Goal: Information Seeking & Learning: Learn about a topic

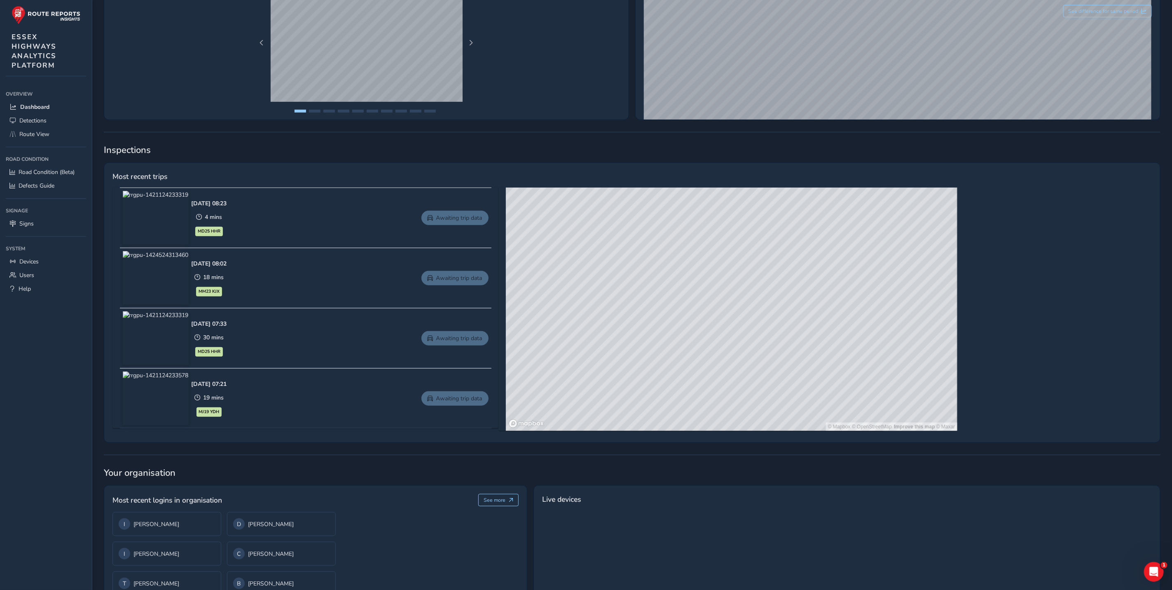
scroll to position [247, 0]
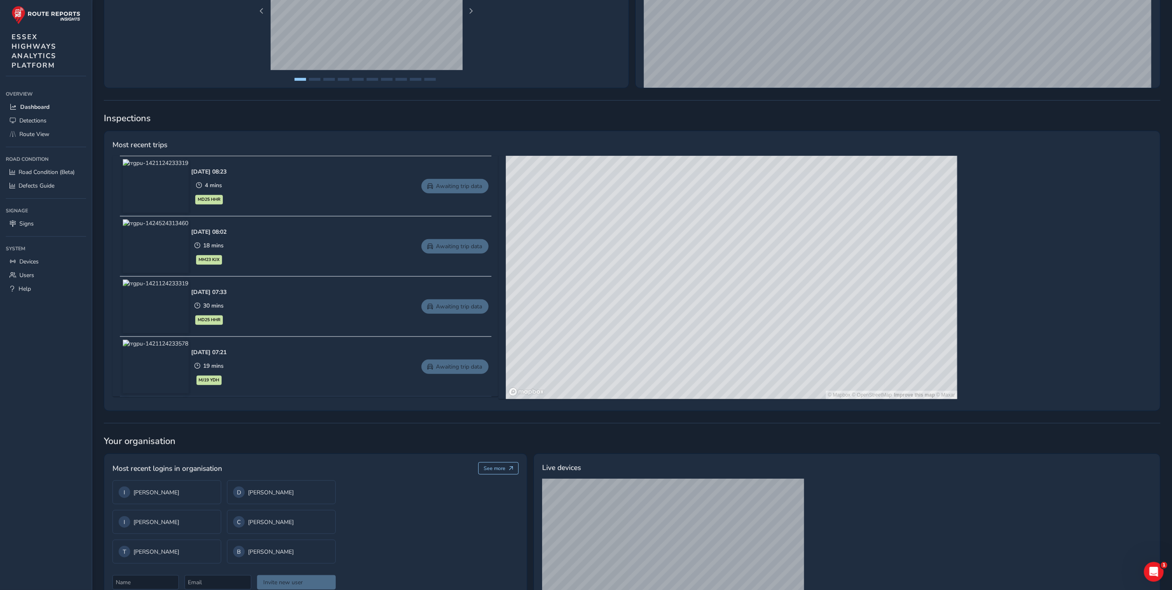
click at [894, 293] on div "© Mapbox © OpenStreetMap Improve this map © Maxar" at bounding box center [732, 277] width 452 height 243
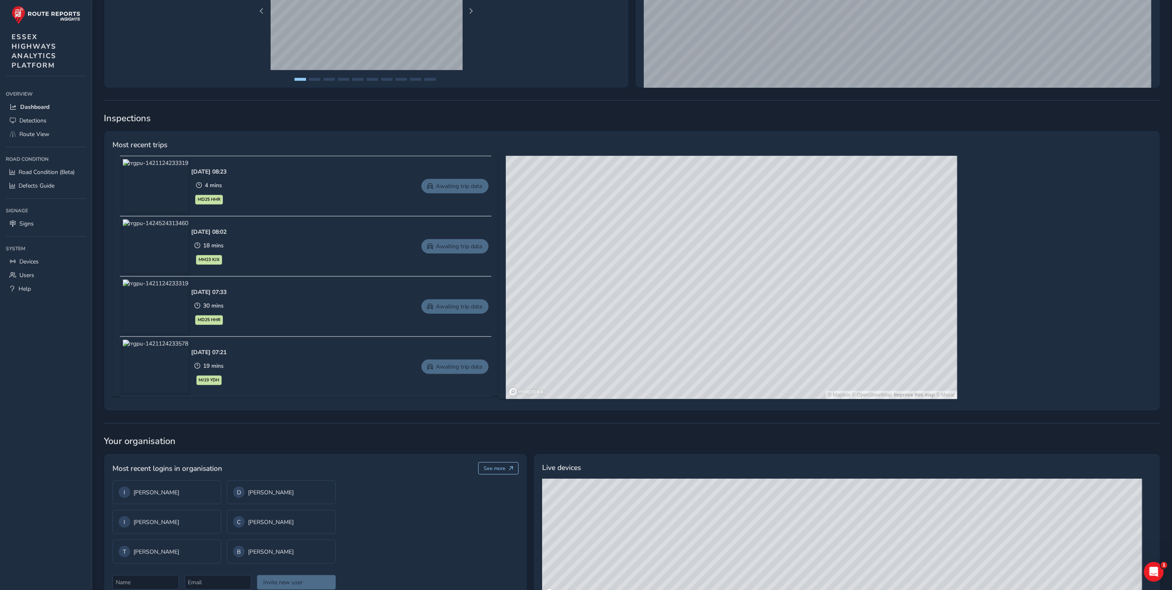
drag, startPoint x: 785, startPoint y: 315, endPoint x: 826, endPoint y: 166, distance: 154.7
click at [827, 166] on div "© Mapbox © OpenStreetMap Improve this map © Maxar" at bounding box center [732, 277] width 452 height 243
drag, startPoint x: 806, startPoint y: 283, endPoint x: 751, endPoint y: 344, distance: 82.0
click at [751, 344] on div "© Mapbox © OpenStreetMap Improve this map © Maxar" at bounding box center [732, 277] width 452 height 243
click at [854, 262] on div "© Mapbox © OpenStreetMap Improve this map © Maxar" at bounding box center [732, 277] width 452 height 243
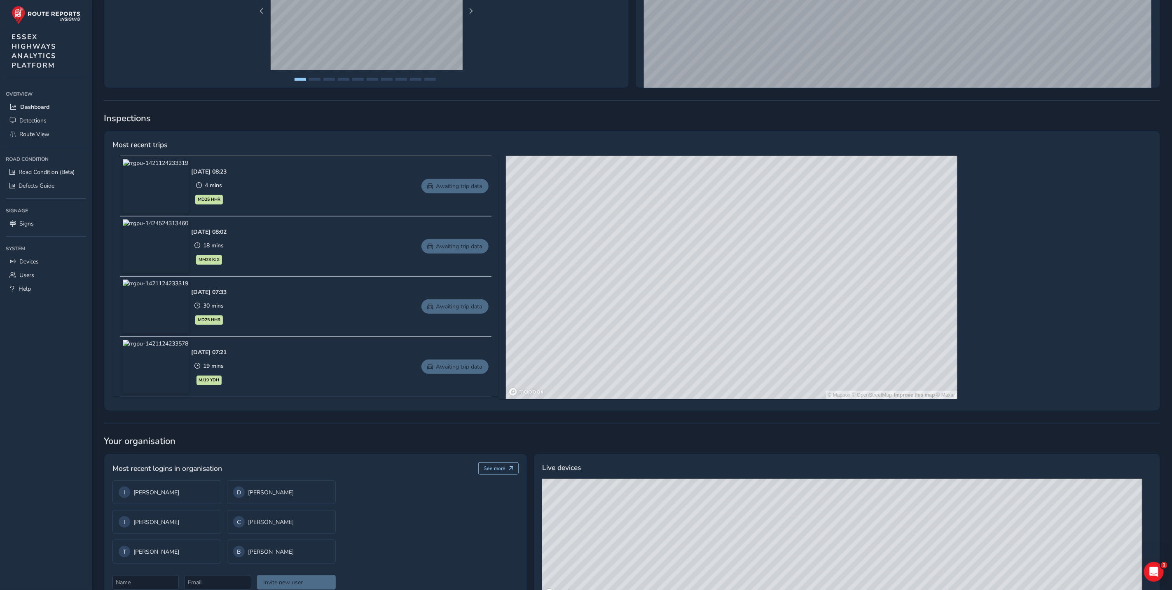
click at [854, 262] on div "© Mapbox © OpenStreetMap Improve this map © Maxar" at bounding box center [732, 277] width 452 height 243
click at [868, 291] on div "© Mapbox © OpenStreetMap Improve this map © Maxar" at bounding box center [732, 277] width 452 height 243
click at [36, 132] on span "Route View" at bounding box center [34, 134] width 30 height 8
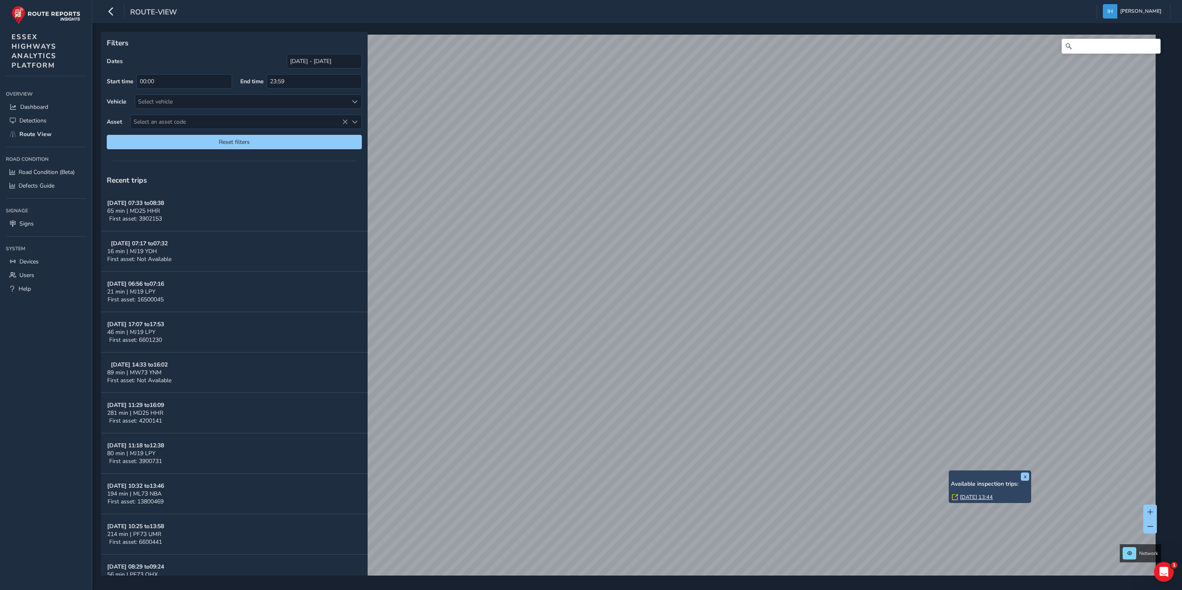
click at [948, 470] on div "x Available inspection trips: [GEOGRAPHIC_DATA][DATE] 13:44" at bounding box center [989, 486] width 82 height 33
click at [965, 497] on link "[DATE] 13:44" at bounding box center [976, 496] width 33 height 7
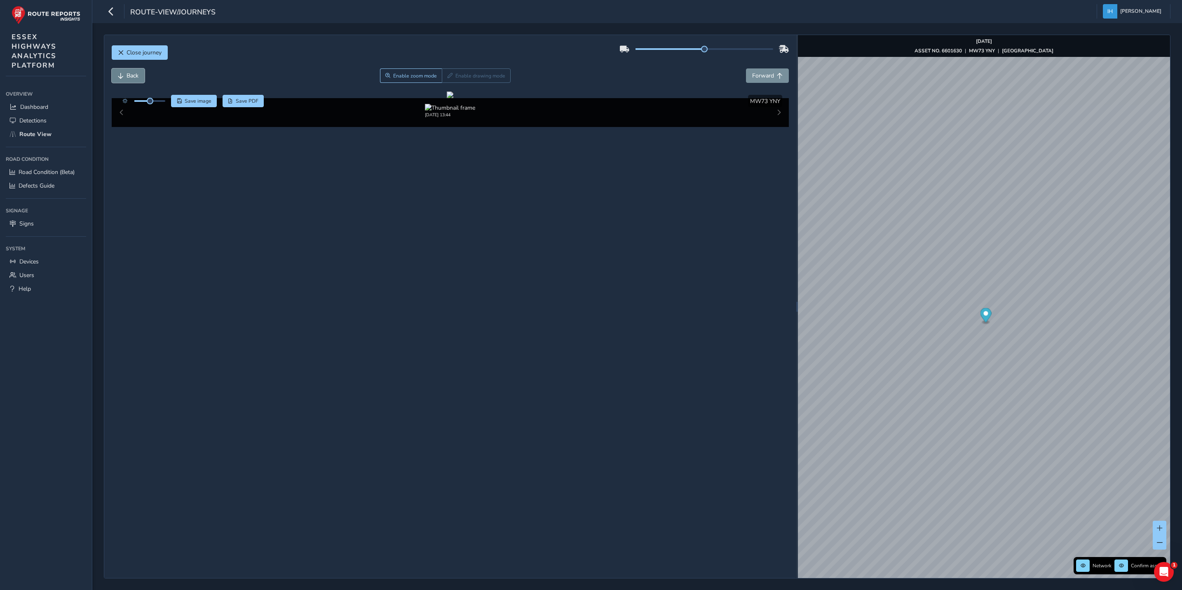
click at [126, 76] on span "Back" at bounding box center [132, 76] width 12 height 8
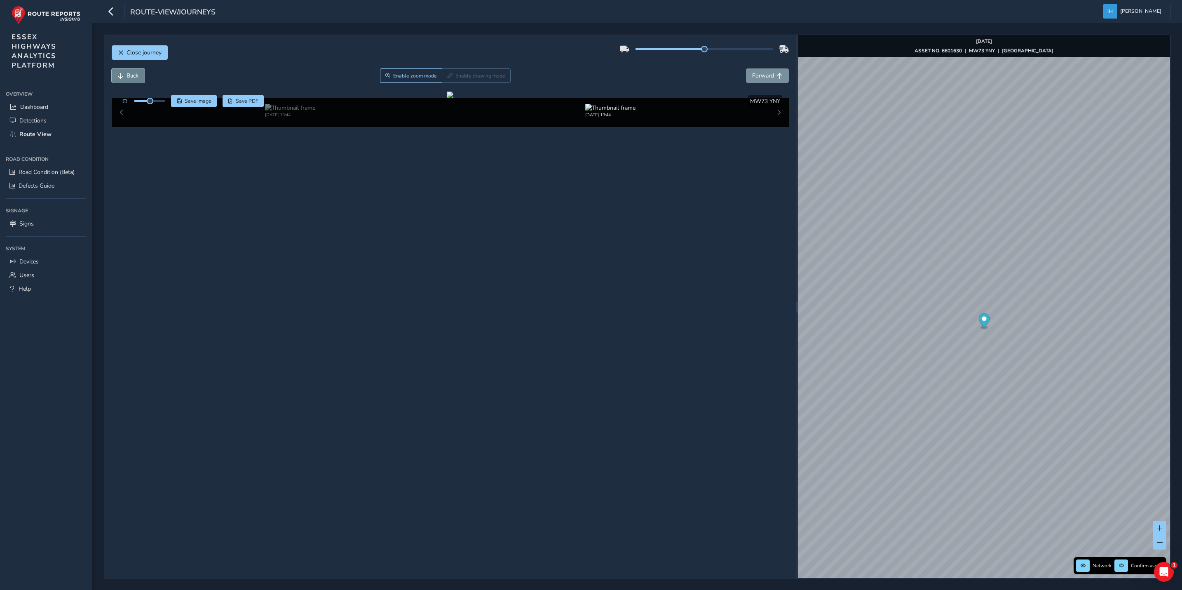
click at [126, 76] on span "Back" at bounding box center [132, 76] width 12 height 8
click at [763, 75] on span "Forward" at bounding box center [763, 76] width 22 height 8
click at [147, 53] on span "Close journey" at bounding box center [143, 53] width 35 height 8
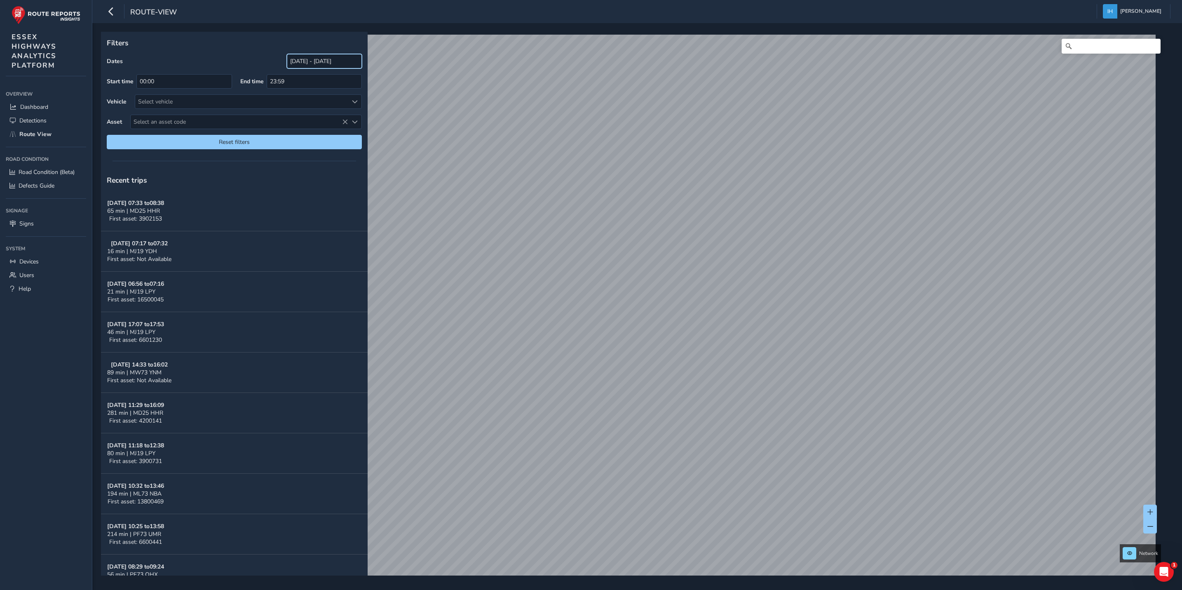
click at [316, 63] on input "[DATE] - [DATE]" at bounding box center [324, 61] width 75 height 14
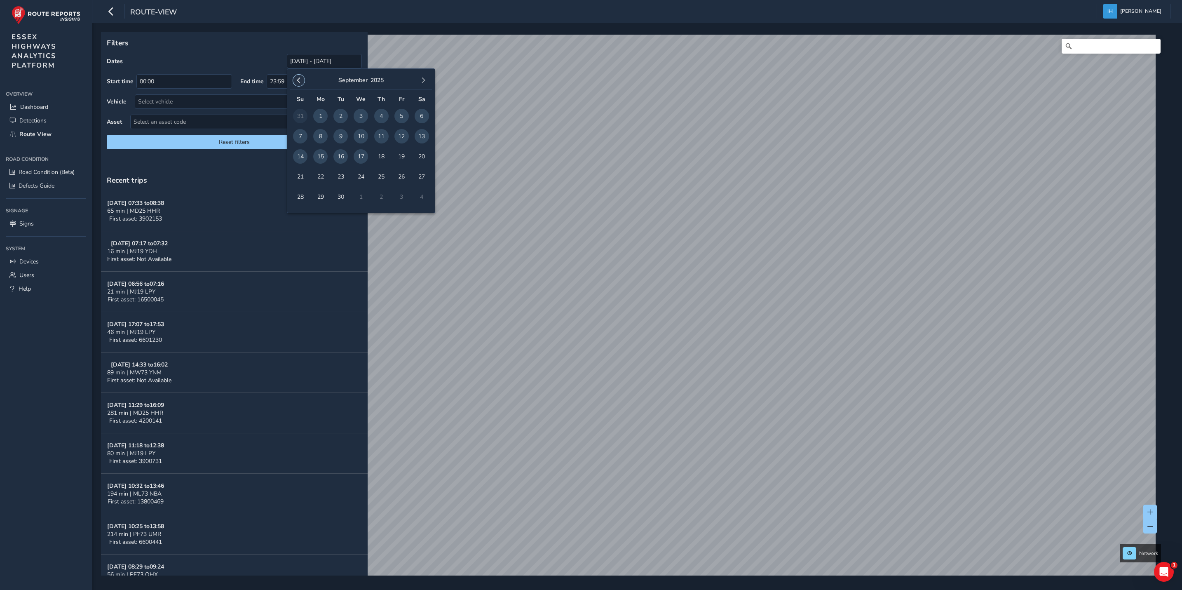
click at [298, 80] on span "button" at bounding box center [299, 80] width 6 height 6
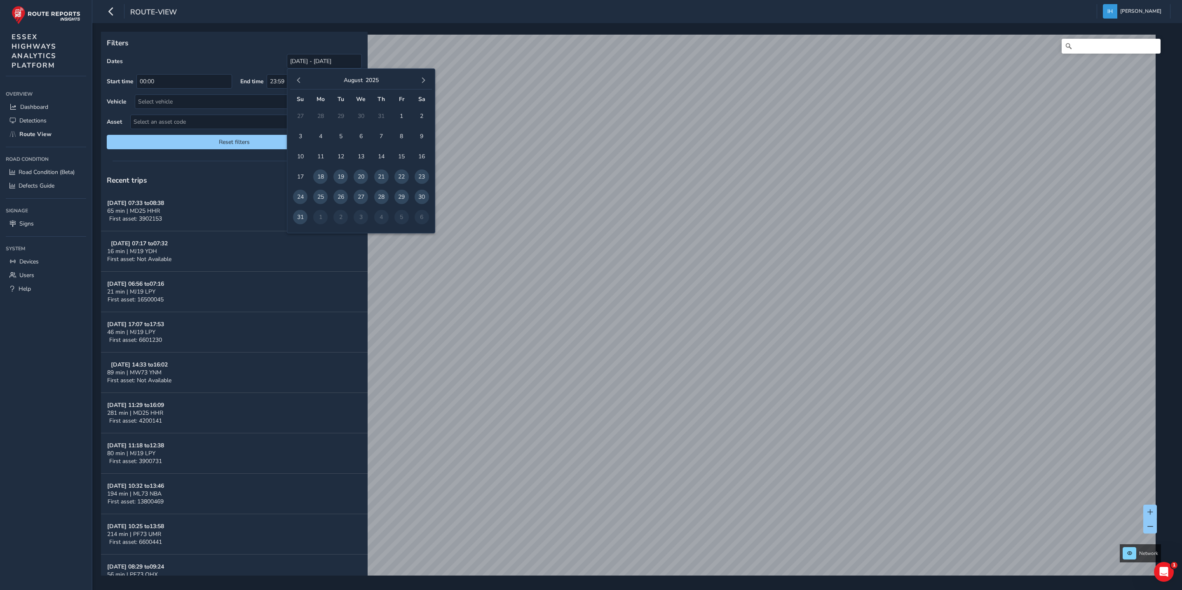
click at [298, 80] on span "button" at bounding box center [299, 80] width 6 height 6
click at [319, 152] on span "16" at bounding box center [320, 156] width 14 height 14
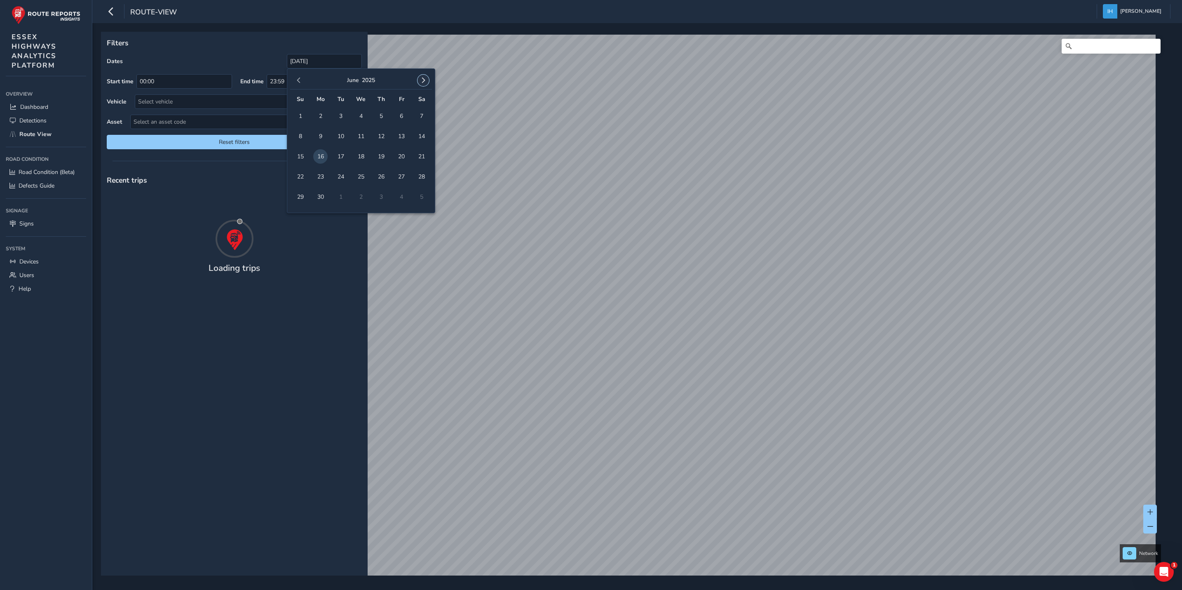
click at [427, 79] on button "button" at bounding box center [423, 81] width 12 height 12
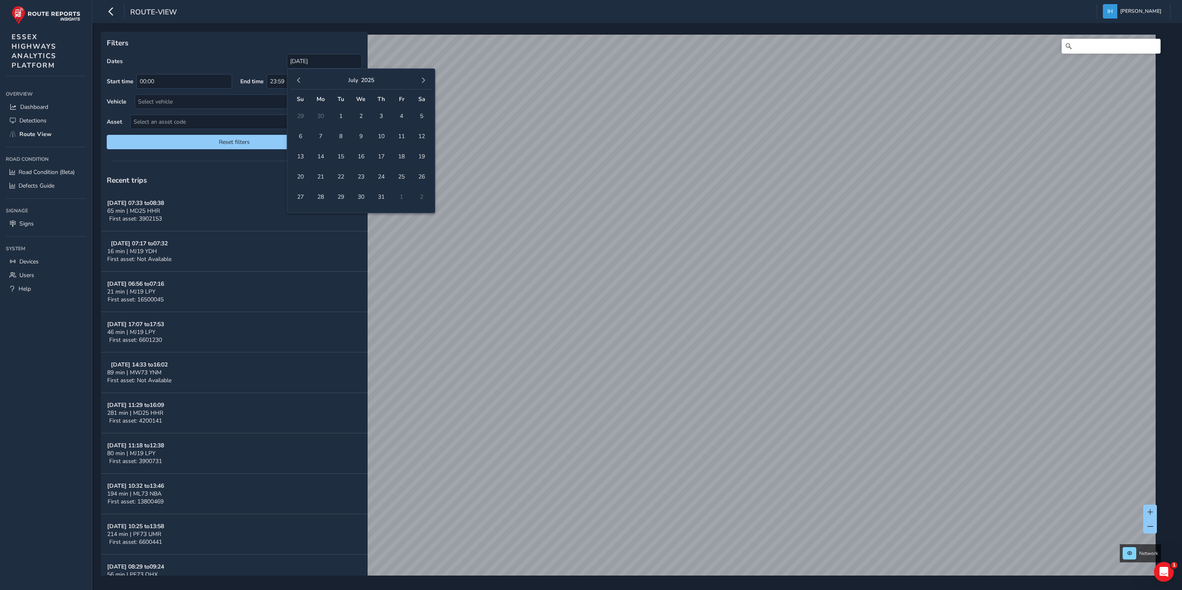
click at [427, 79] on button "button" at bounding box center [423, 81] width 12 height 12
click at [364, 173] on span "24" at bounding box center [360, 176] width 14 height 14
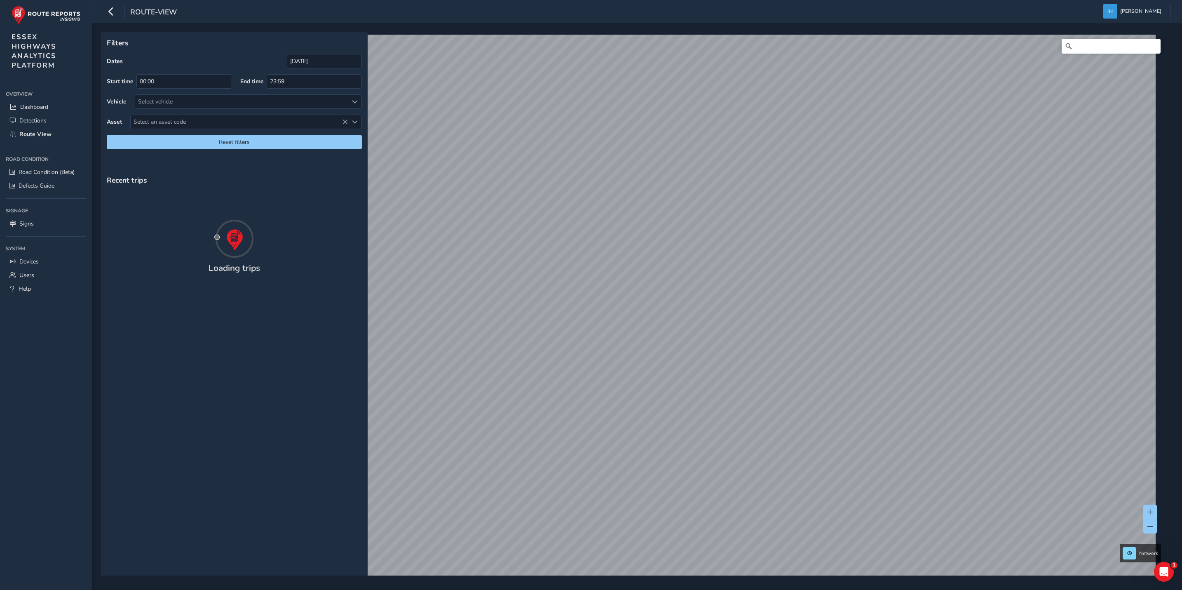
type input "[DATE] - [DATE]"
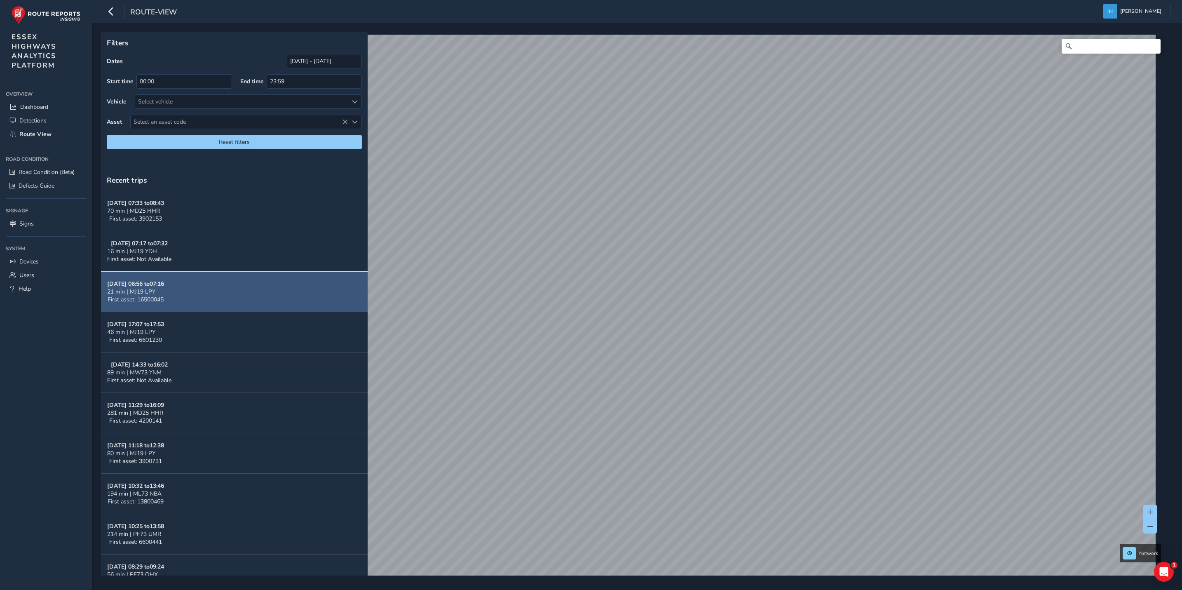
click at [147, 288] on span "21 min | MJ19 LPY" at bounding box center [131, 292] width 48 height 8
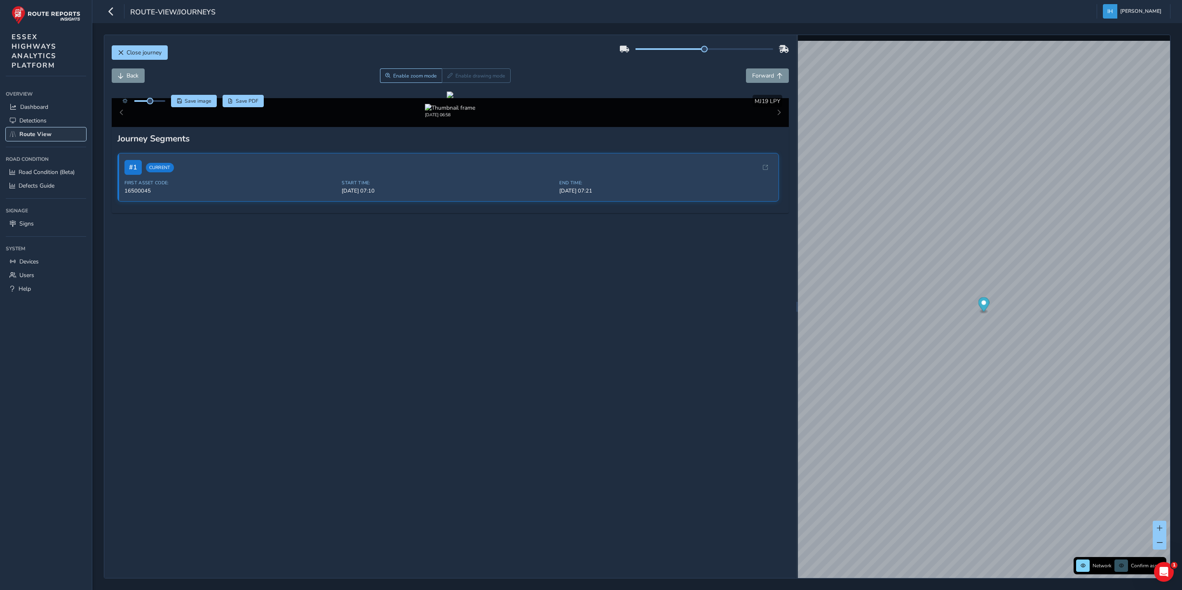
click at [42, 134] on span "Route View" at bounding box center [35, 134] width 32 height 8
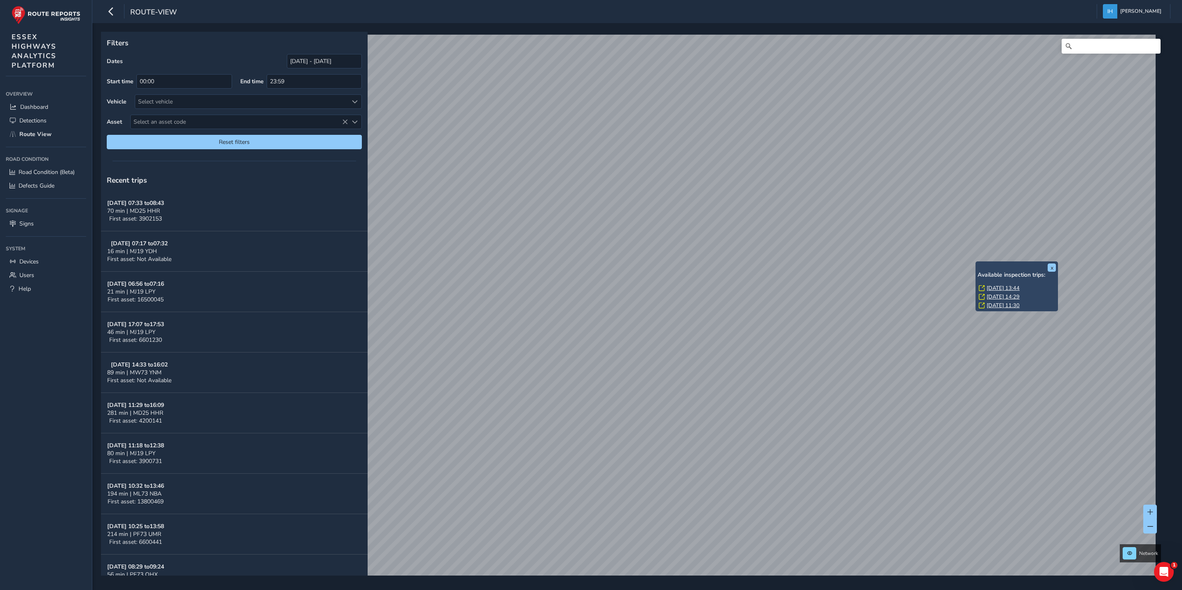
click at [998, 297] on link "[DATE] 14:29" at bounding box center [1002, 296] width 33 height 7
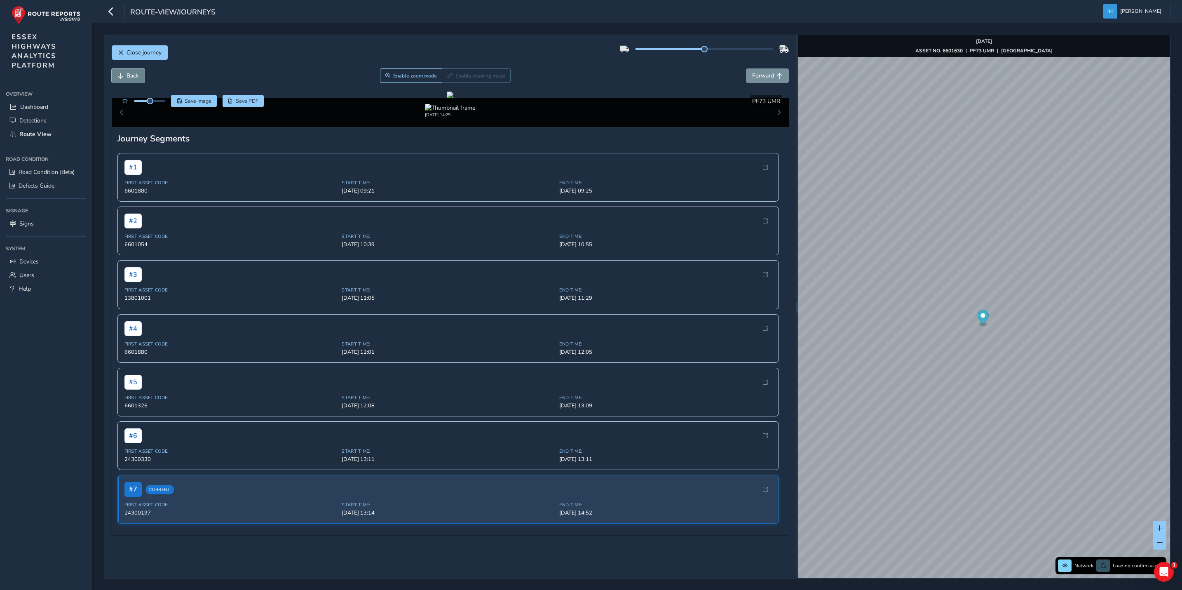
click at [126, 75] on span "Back" at bounding box center [132, 76] width 12 height 8
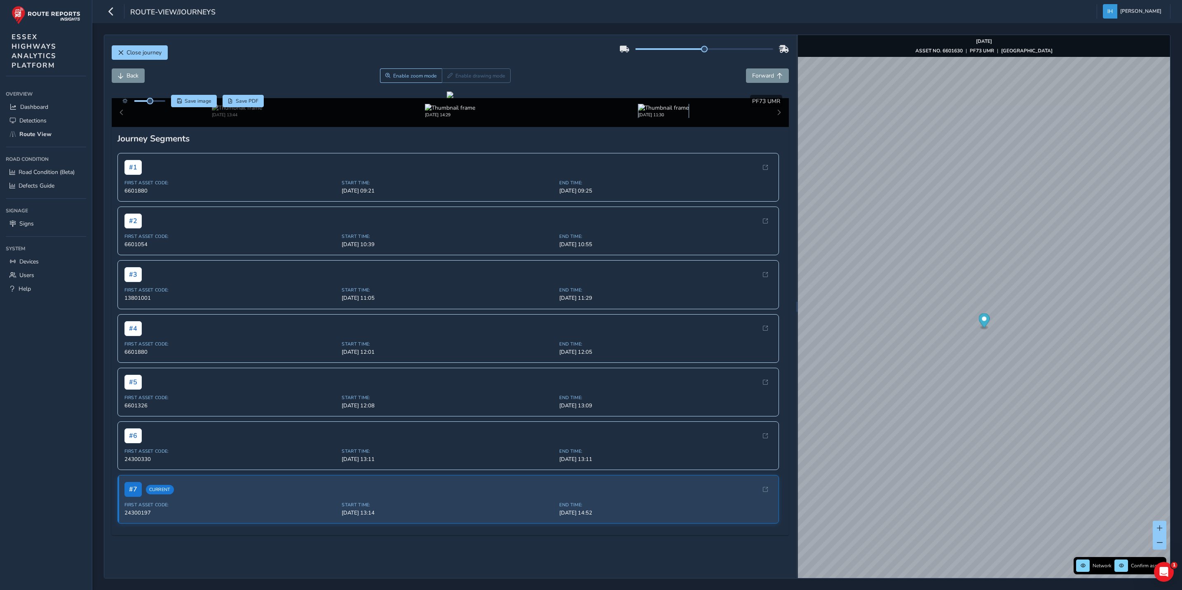
click at [649, 112] on img at bounding box center [663, 108] width 50 height 8
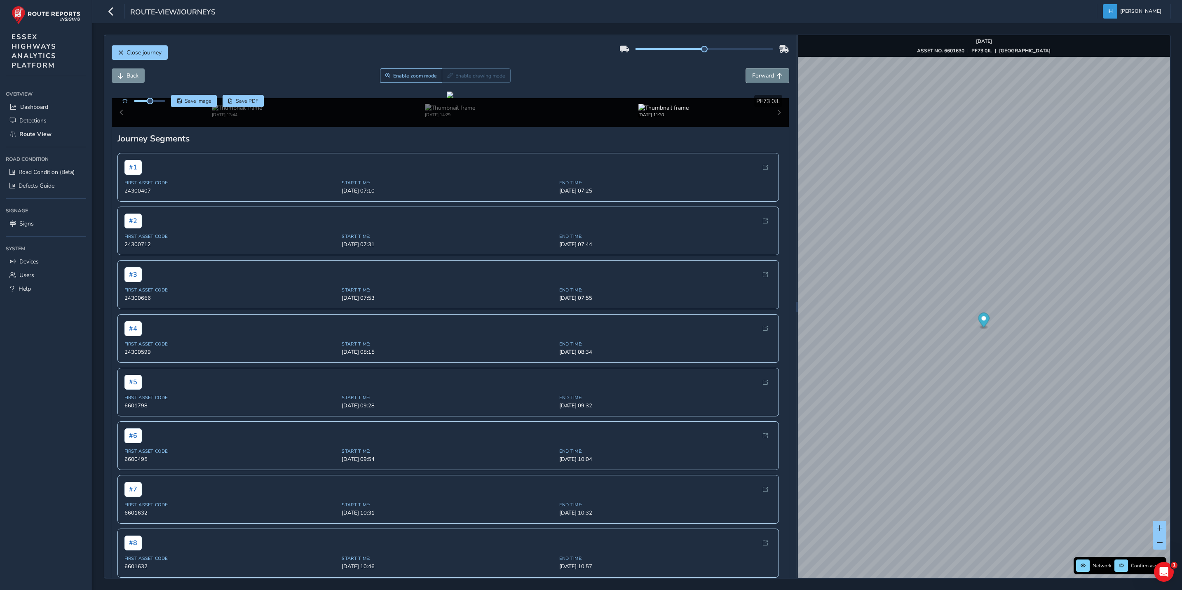
click at [757, 73] on span "Forward" at bounding box center [763, 76] width 22 height 8
click at [141, 53] on span "Close journey" at bounding box center [143, 53] width 35 height 8
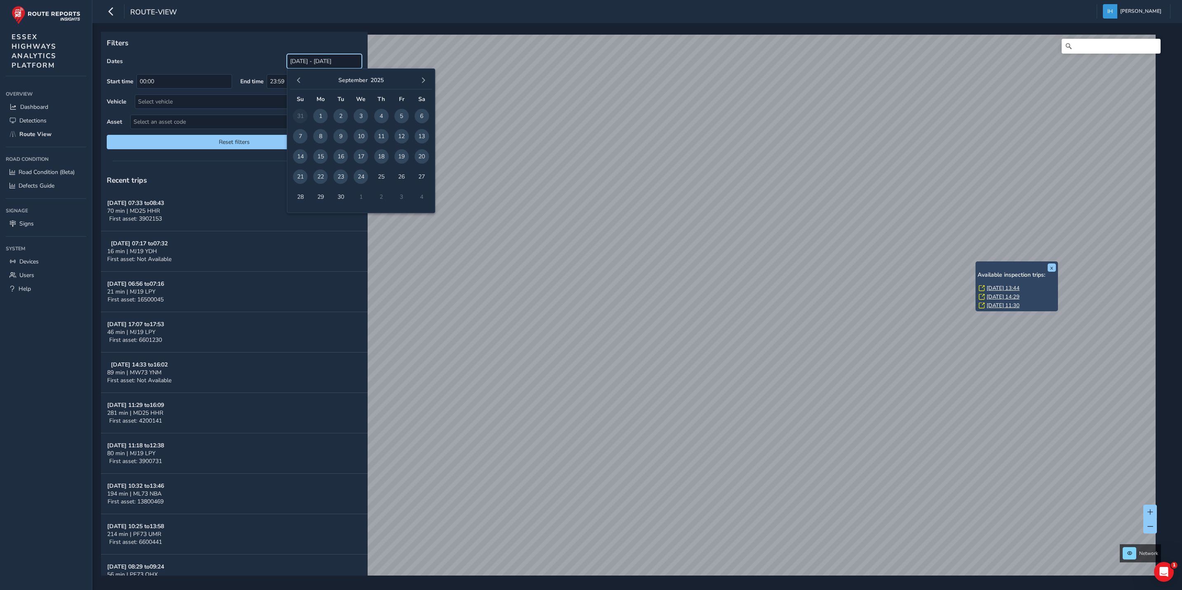
click at [319, 63] on input "[DATE] - [DATE]" at bounding box center [324, 61] width 75 height 14
drag, startPoint x: 319, startPoint y: 63, endPoint x: 297, endPoint y: 78, distance: 27.1
click at [297, 78] on span "button" at bounding box center [299, 80] width 6 height 6
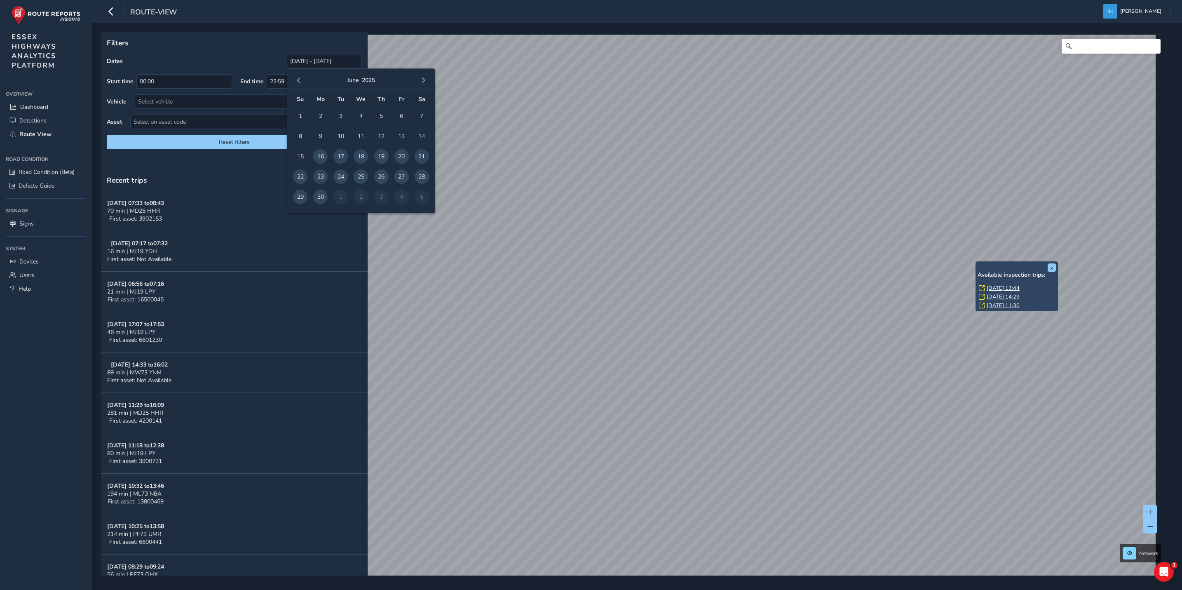
click at [297, 78] on span "button" at bounding box center [299, 80] width 6 height 6
click at [298, 82] on span "button" at bounding box center [299, 80] width 6 height 6
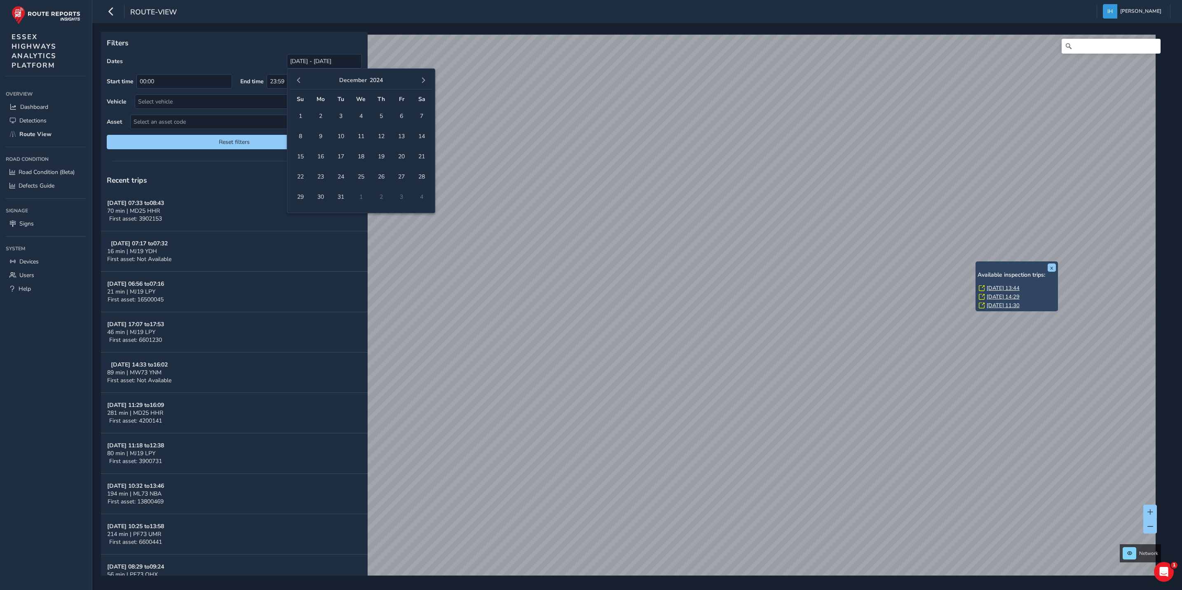
click at [298, 82] on span "button" at bounding box center [299, 80] width 6 height 6
click at [299, 82] on span "button" at bounding box center [299, 80] width 6 height 6
click at [300, 133] on span "8" at bounding box center [300, 136] width 14 height 14
click at [424, 79] on span "button" at bounding box center [423, 80] width 6 height 6
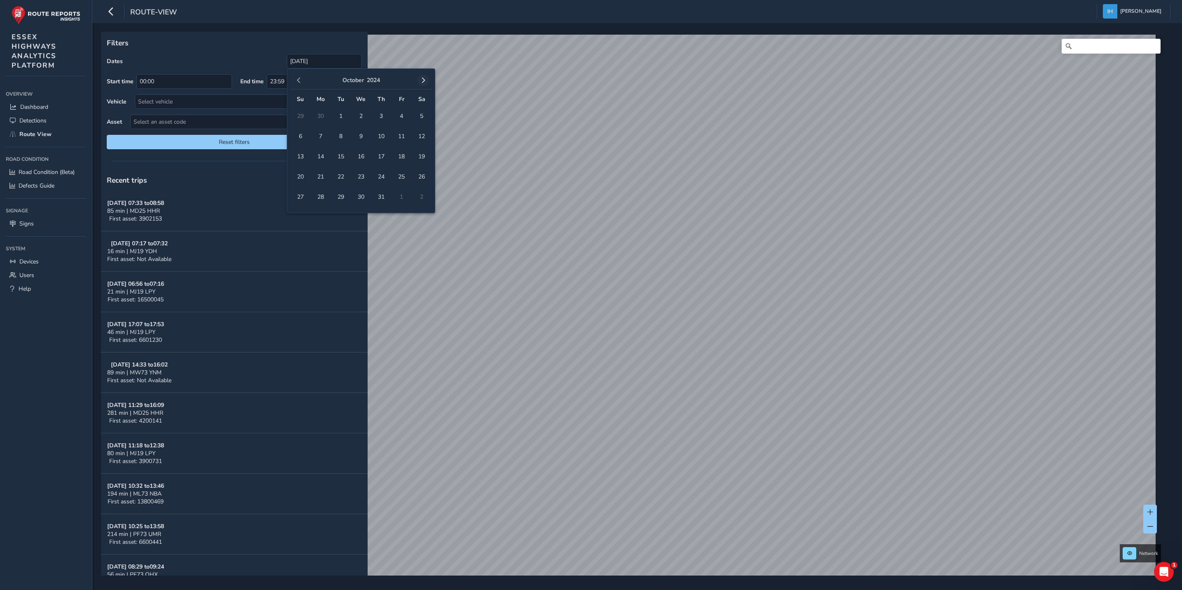
click at [424, 78] on span "button" at bounding box center [423, 80] width 6 height 6
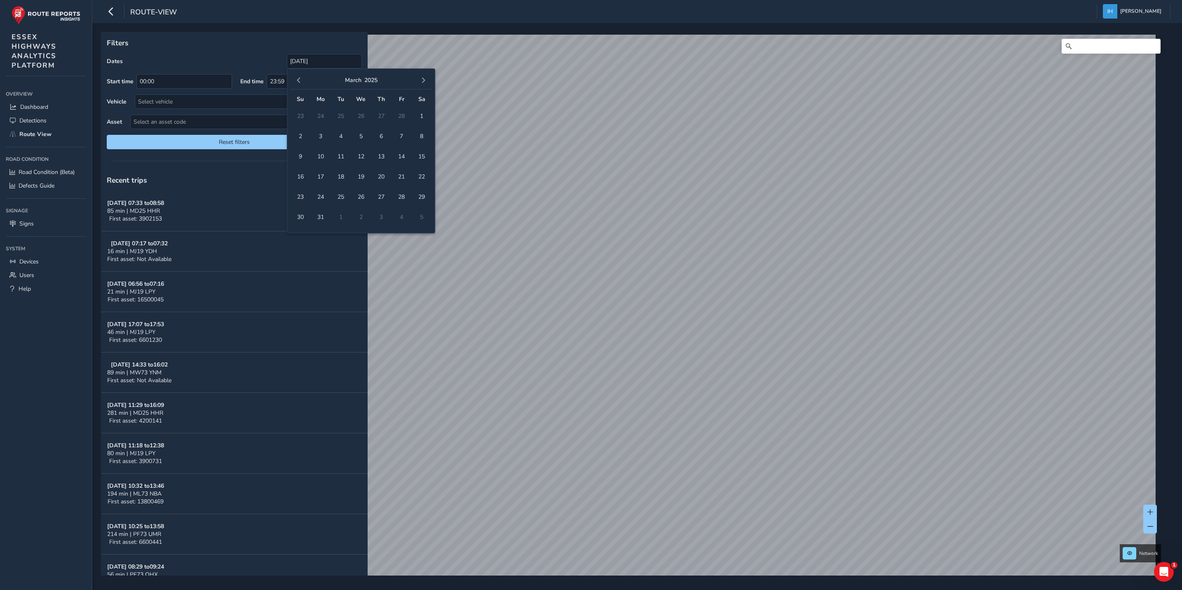
click at [424, 78] on span "button" at bounding box center [423, 80] width 6 height 6
click at [361, 155] on span "16" at bounding box center [360, 156] width 14 height 14
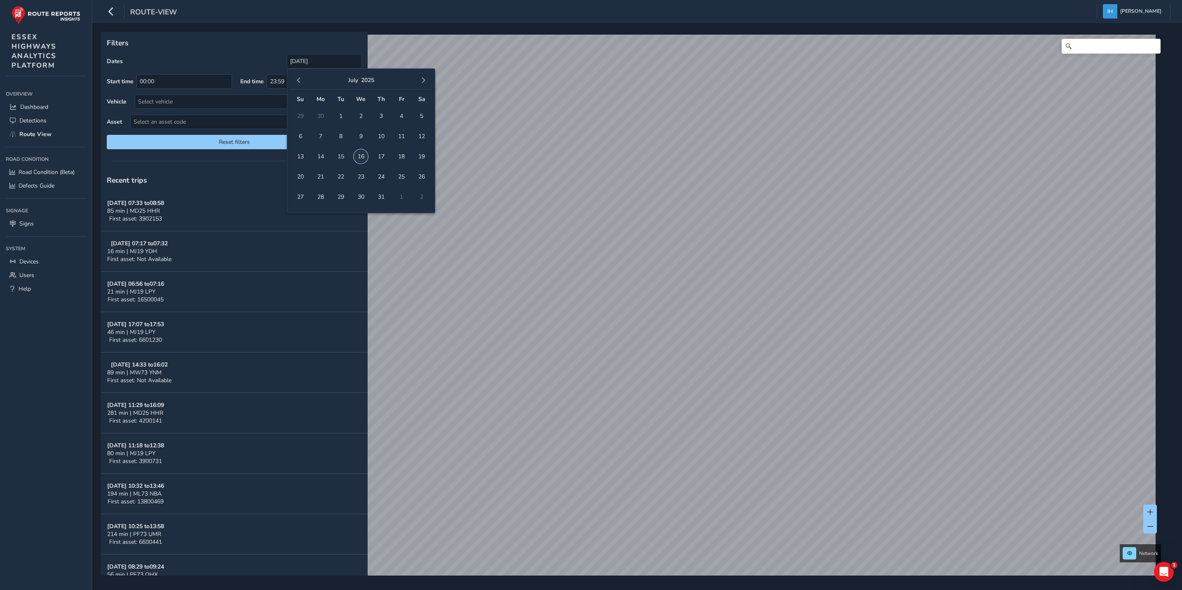
type input "[DATE] - [DATE]"
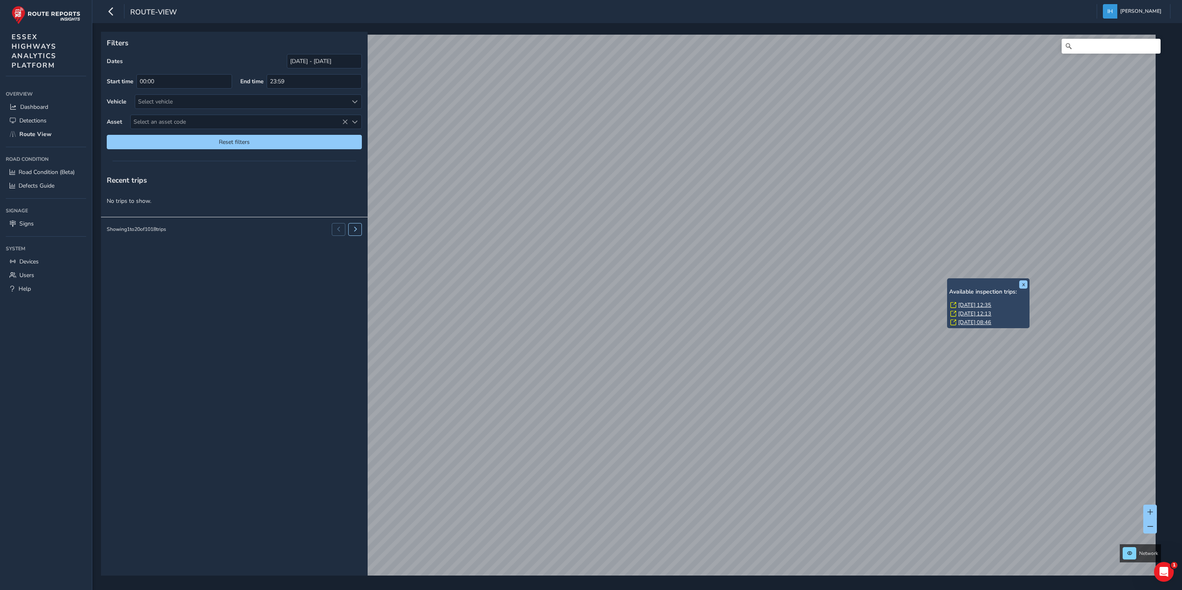
click at [989, 302] on link "[DATE] 12:35" at bounding box center [974, 304] width 33 height 7
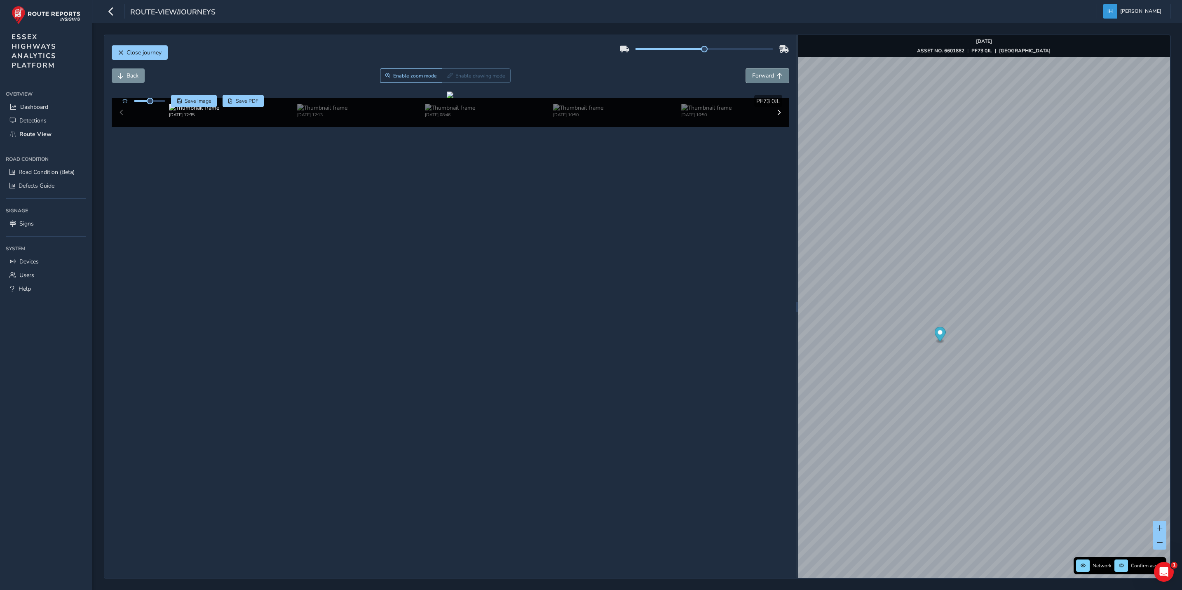
click at [765, 77] on span "Forward" at bounding box center [763, 76] width 22 height 8
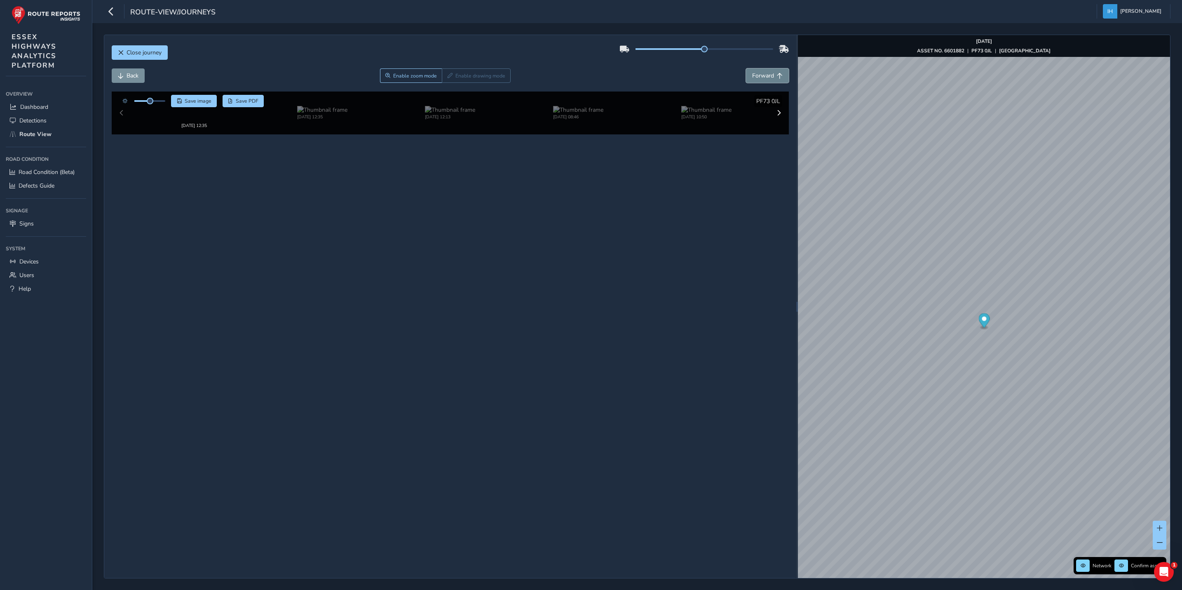
click at [765, 77] on span "Forward" at bounding box center [763, 76] width 22 height 8
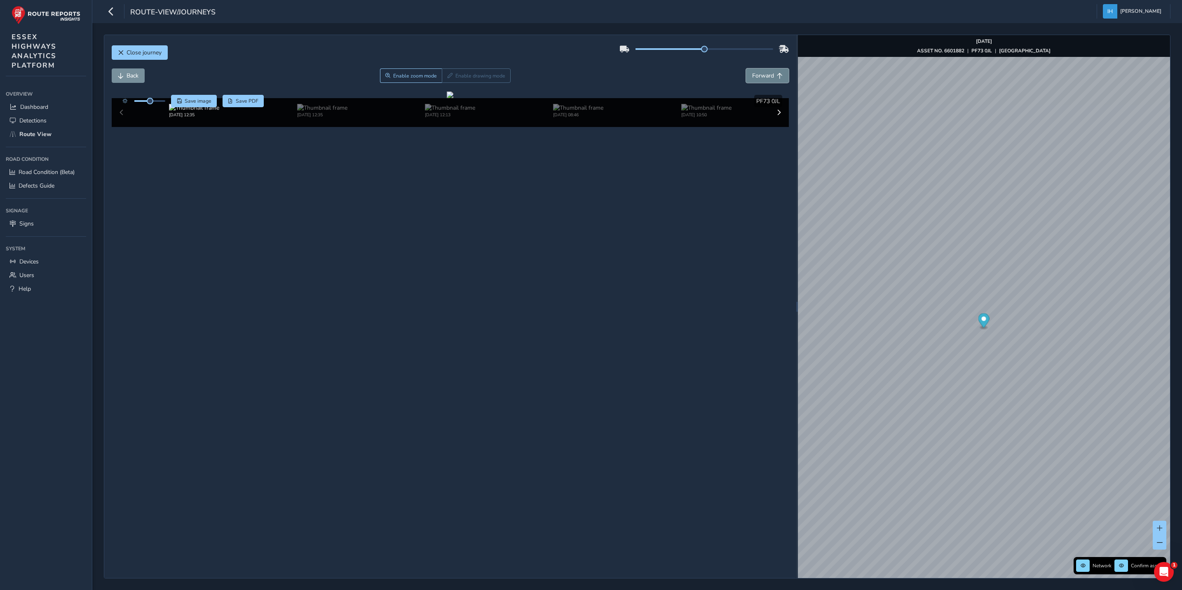
click at [765, 77] on span "Forward" at bounding box center [763, 76] width 22 height 8
click at [931, 327] on div "x" at bounding box center [971, 335] width 82 height 18
click at [932, 326] on div "x Available inspection trips: [DATE] 12:35 [DATE] 12:13 [DATE] 13:09" at bounding box center [972, 350] width 82 height 50
click at [960, 368] on link "[DATE] 13:09" at bounding box center [958, 368] width 33 height 7
click at [957, 360] on link "[DATE] 12:13" at bounding box center [958, 360] width 33 height 7
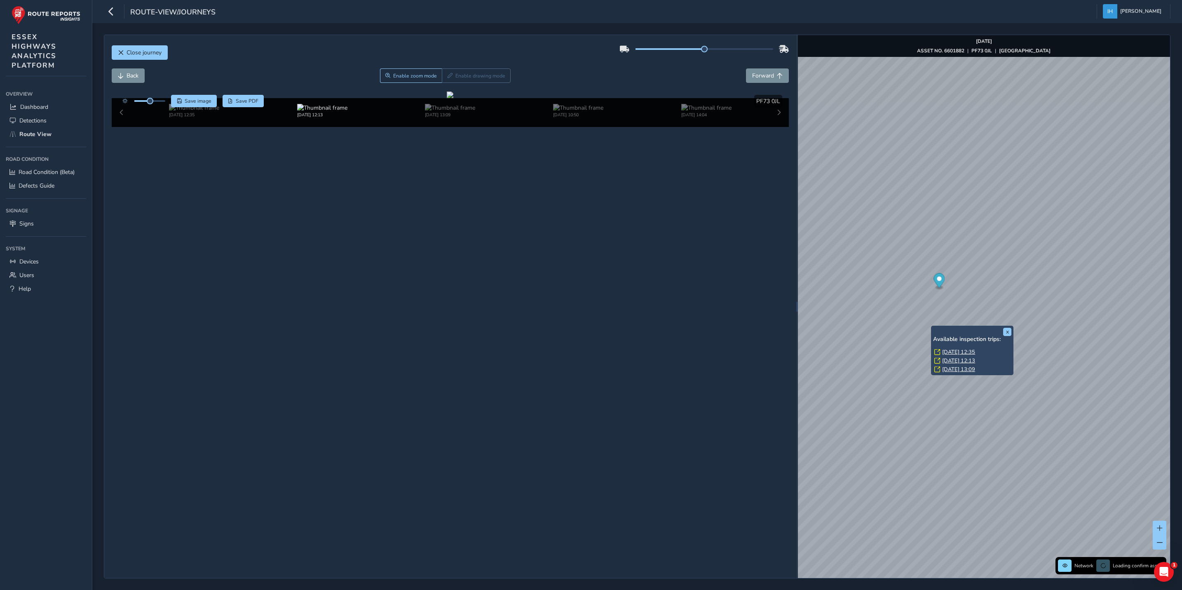
click at [958, 351] on link "[DATE] 12:35" at bounding box center [958, 351] width 33 height 7
click at [964, 360] on link "[DATE] 12:13" at bounding box center [958, 360] width 33 height 7
